Goal: Check status: Check status

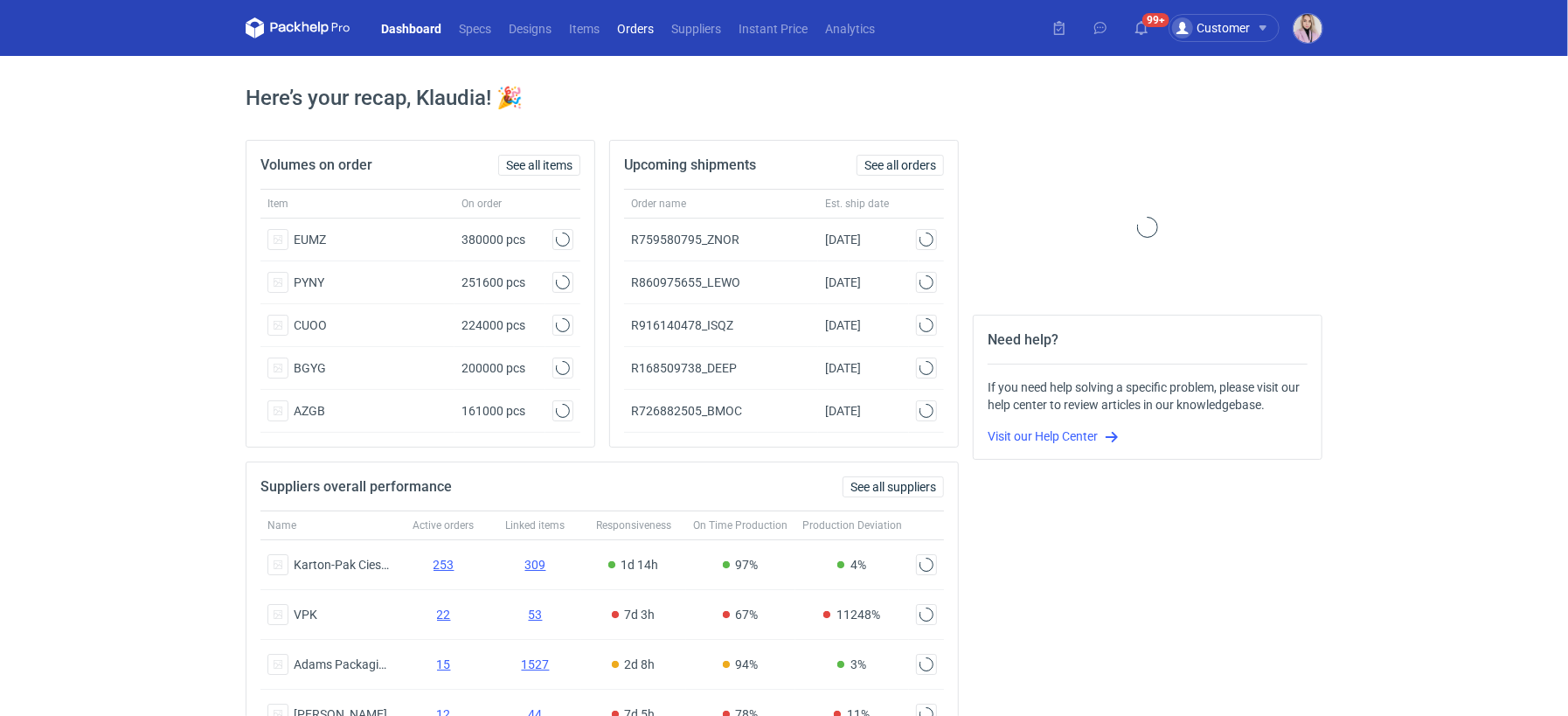
click at [634, 30] on link "Orders" at bounding box center [635, 27] width 54 height 21
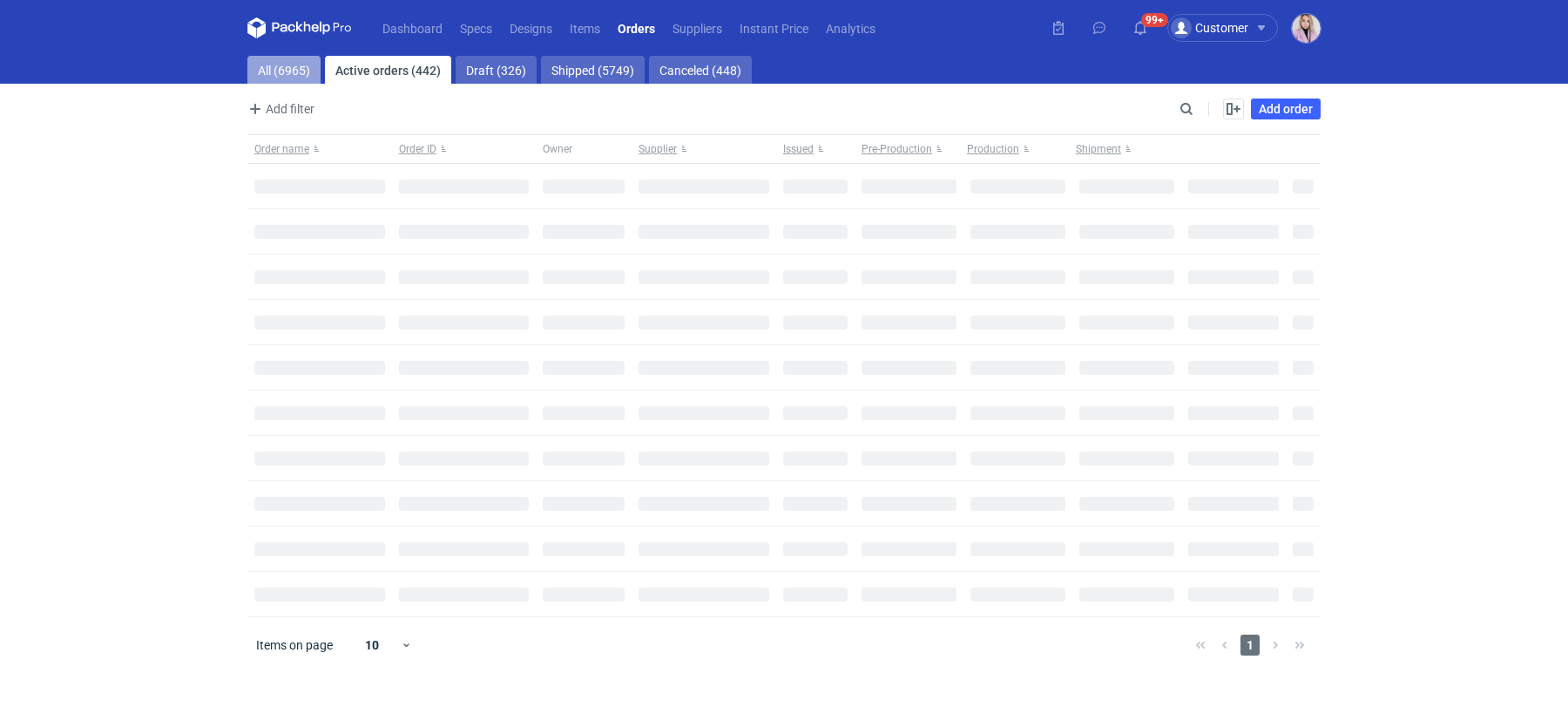
click at [273, 61] on link "All (6965)" at bounding box center [285, 69] width 74 height 28
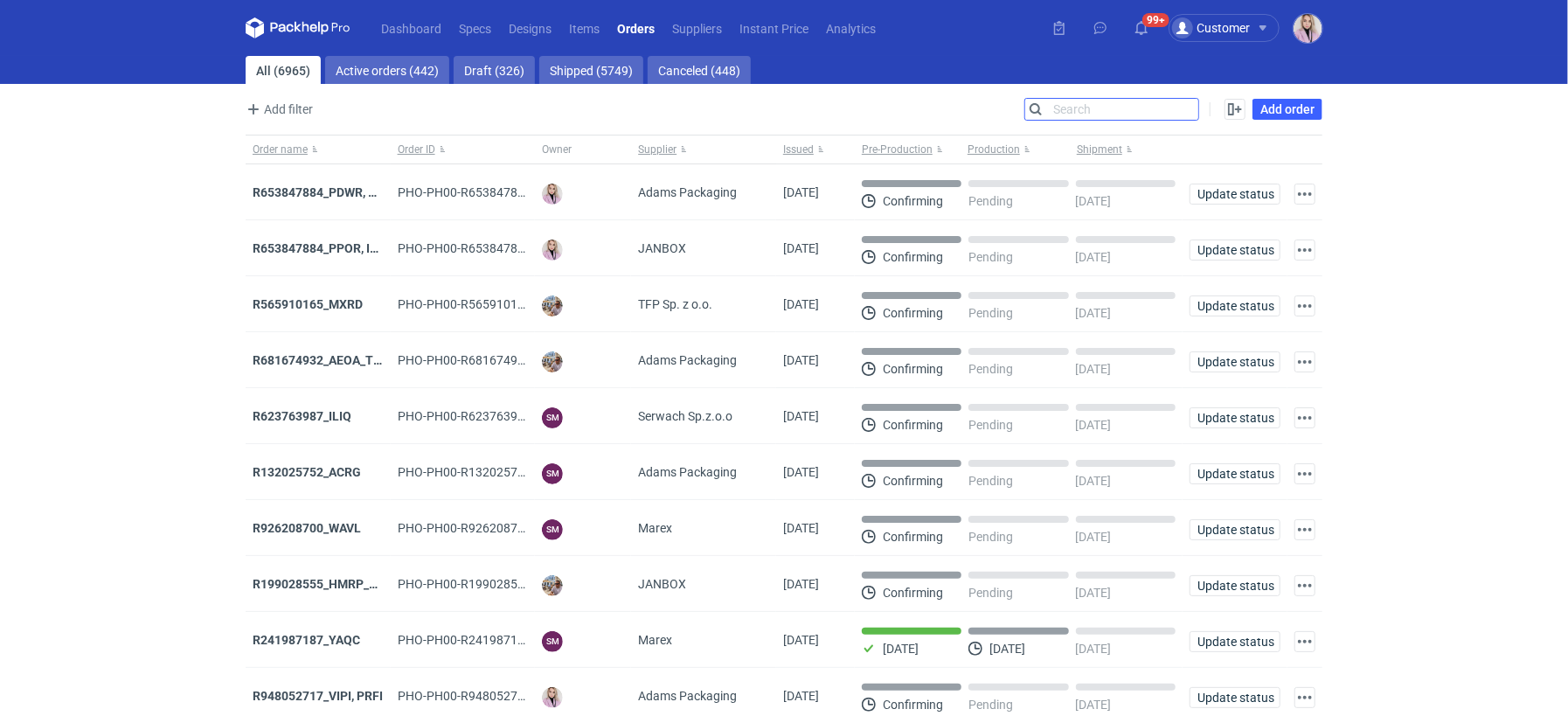
click at [1186, 104] on input "Search" at bounding box center [1111, 109] width 173 height 21
click at [1185, 106] on input "Search" at bounding box center [1111, 109] width 173 height 21
paste input "NUPQ"
type input "NUPQ"
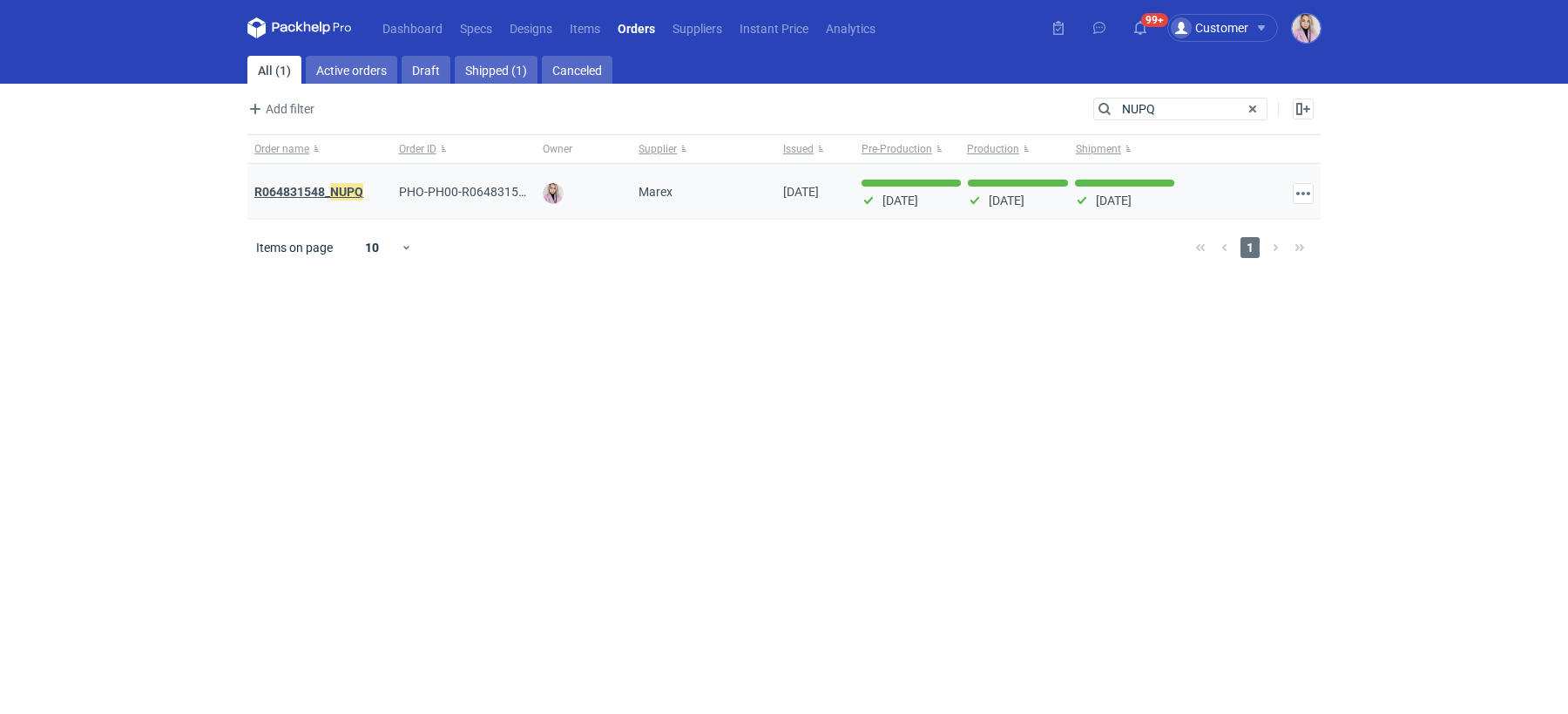
click at [325, 190] on strong "R064831548_ NUPQ" at bounding box center [308, 191] width 109 height 19
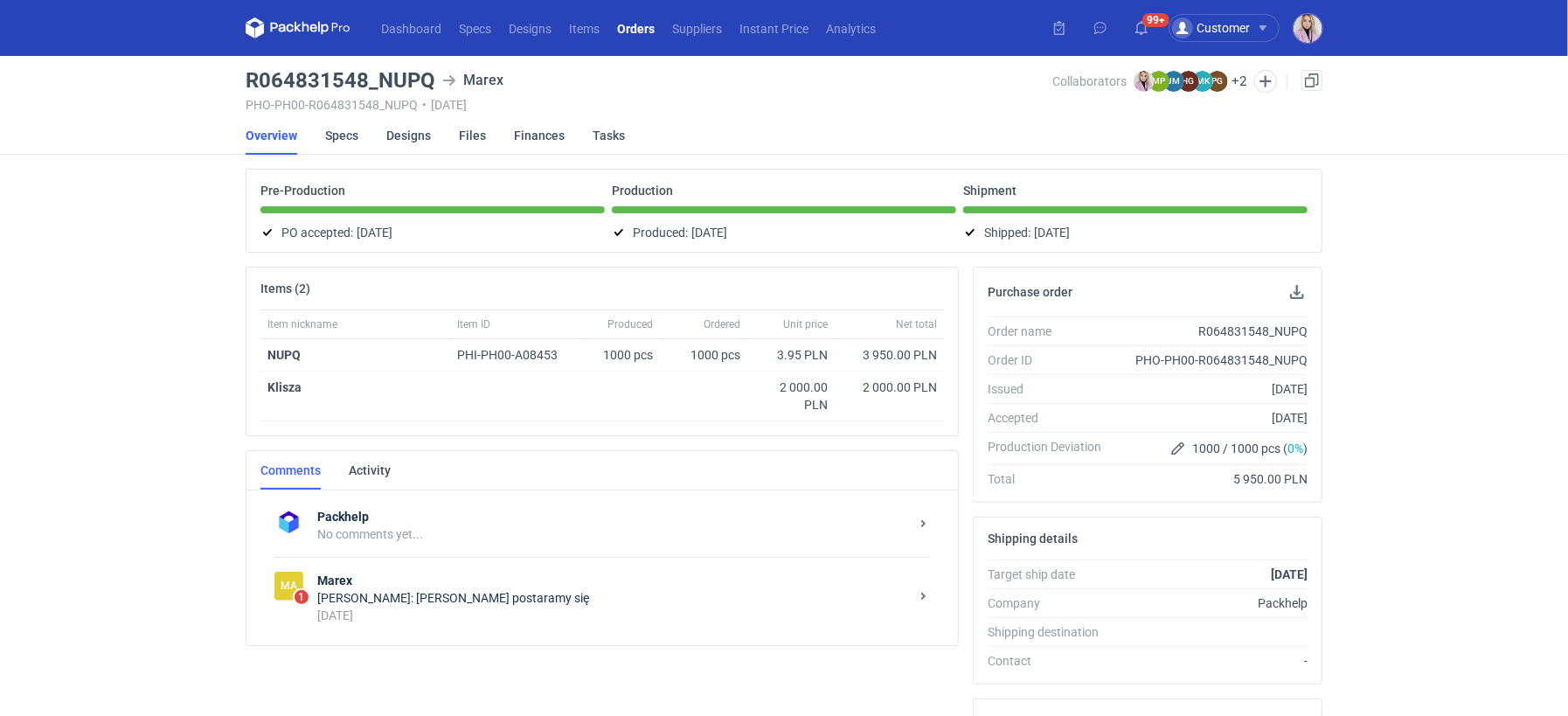
click at [184, 206] on div "Dashboard Specs Designs Items Orders Suppliers Instant Price Analytics 99+ Cust…" at bounding box center [784, 358] width 1568 height 716
click at [434, 606] on div "[DATE]" at bounding box center [612, 614] width 592 height 17
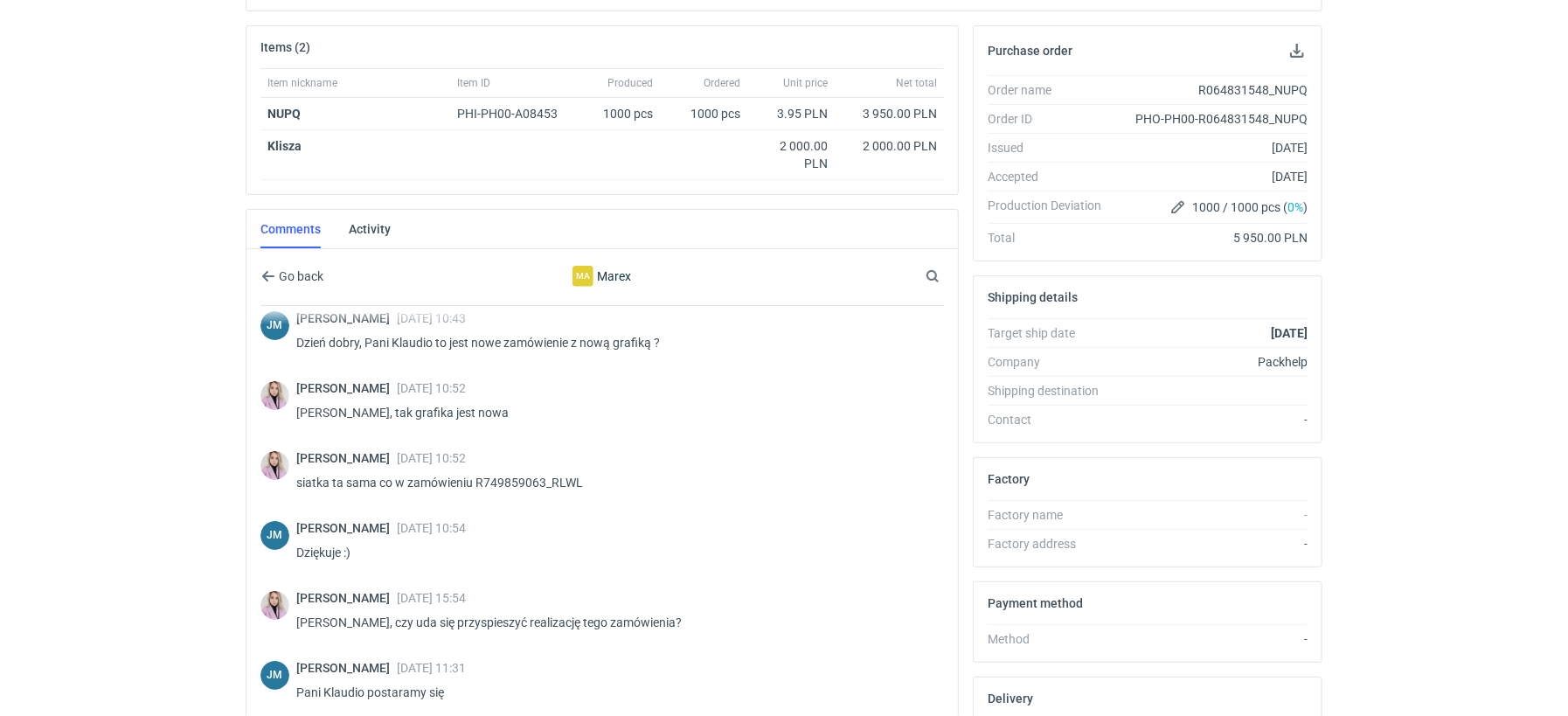
scroll to position [10, 0]
